Goal: Task Accomplishment & Management: Use online tool/utility

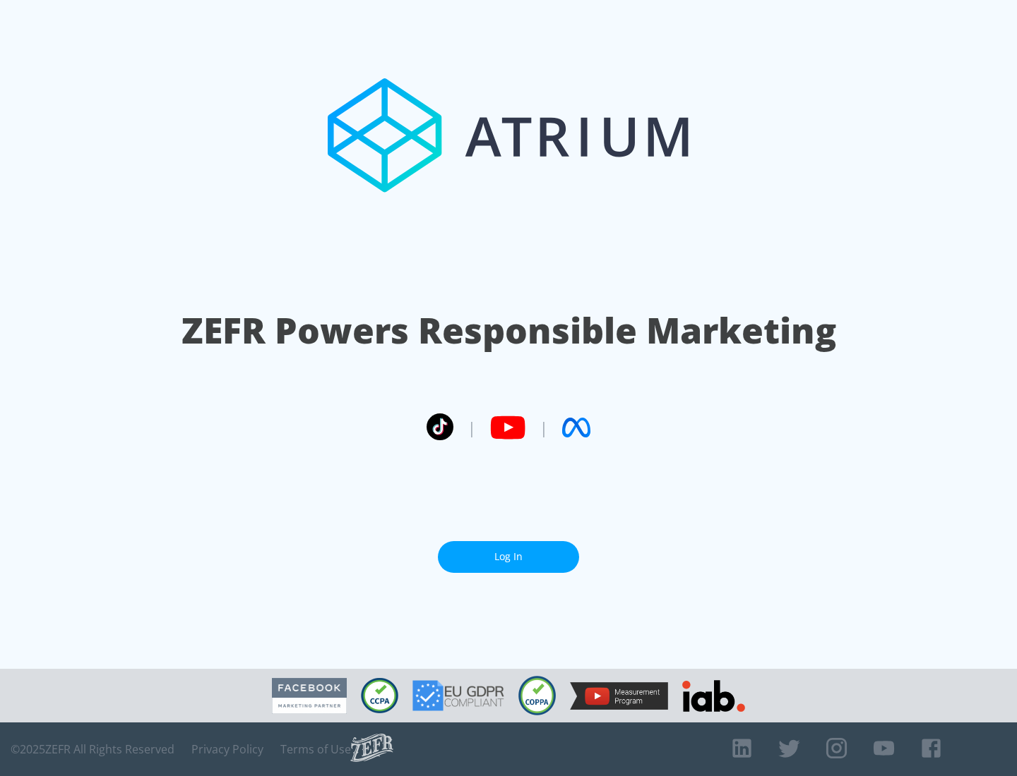
click at [508, 557] on link "Log In" at bounding box center [508, 557] width 141 height 32
